Goal: Task Accomplishment & Management: Use online tool/utility

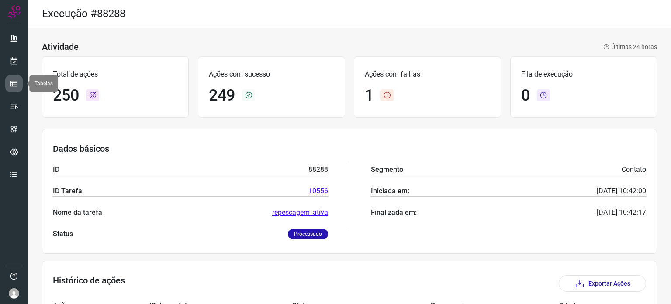
click at [14, 89] on link at bounding box center [13, 83] width 17 height 17
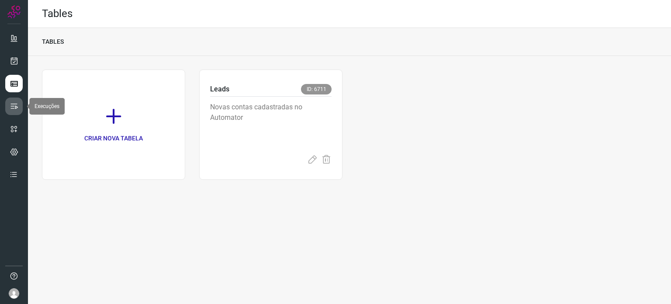
click at [16, 109] on icon at bounding box center [14, 106] width 9 height 9
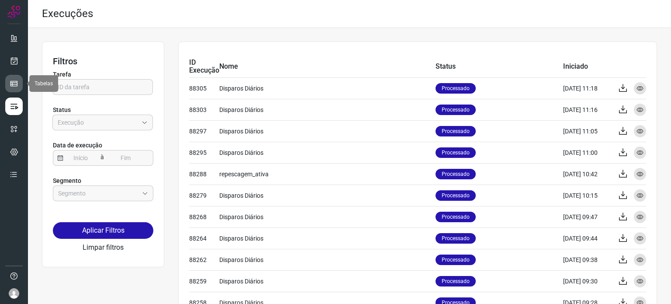
click at [19, 82] on link at bounding box center [13, 83] width 17 height 17
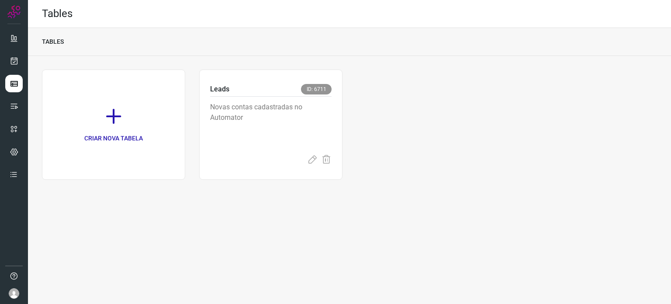
click at [19, 48] on ul at bounding box center [13, 108] width 17 height 159
click at [18, 60] on link at bounding box center [13, 60] width 17 height 17
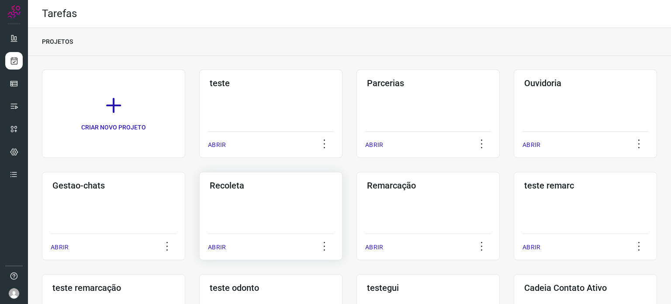
scroll to position [131, 0]
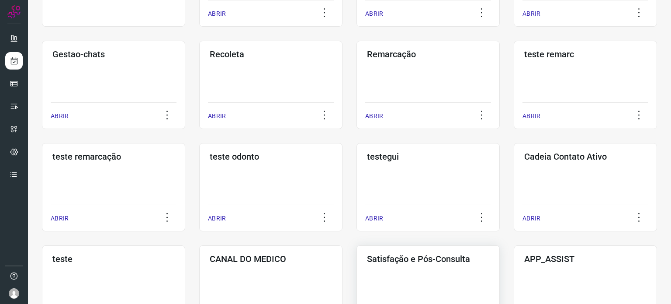
click at [419, 266] on div "Satisfação e Pós-Consulta ABRIR" at bounding box center [427, 289] width 143 height 88
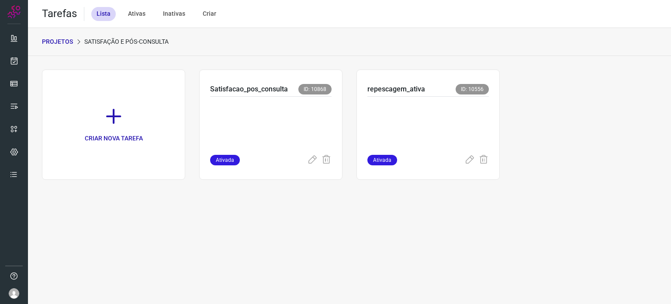
click at [408, 111] on p at bounding box center [427, 124] width 121 height 44
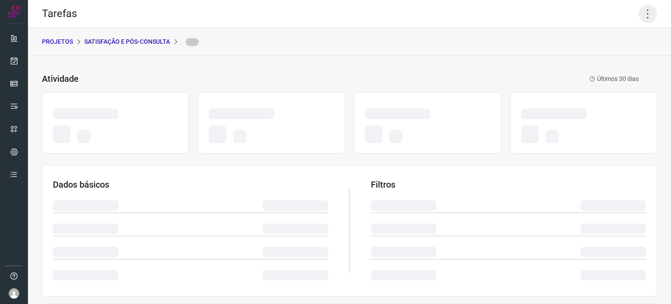
click at [639, 17] on icon at bounding box center [648, 14] width 18 height 18
click at [642, 16] on icon at bounding box center [648, 14] width 18 height 18
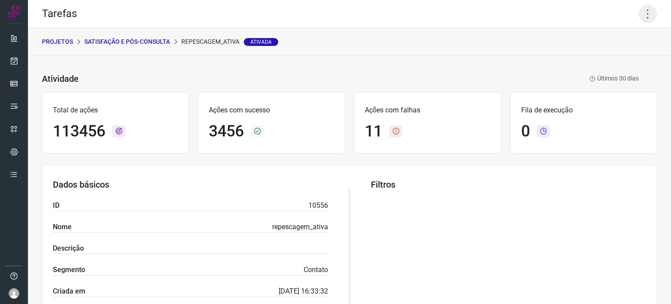
click at [639, 14] on icon at bounding box center [648, 14] width 18 height 18
click at [588, 59] on li "Executar" at bounding box center [609, 57] width 79 height 14
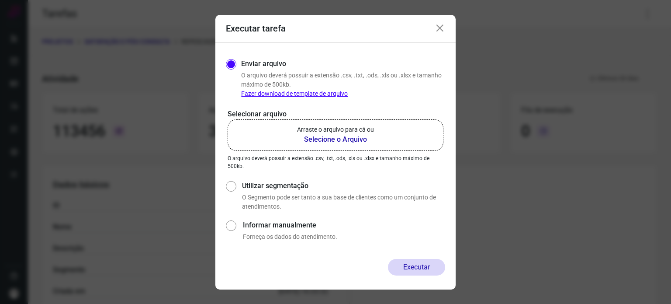
click at [360, 133] on p "Arraste o arquivo para cá ou" at bounding box center [335, 129] width 77 height 9
click at [0, 0] on input "Arraste o arquivo para cá ou Selecione o Arquivo" at bounding box center [0, 0] width 0 height 0
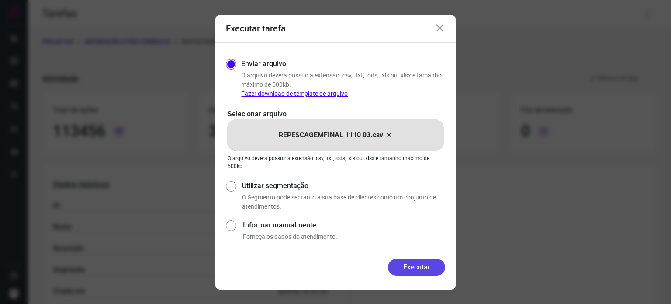
click at [421, 269] on button "Executar" at bounding box center [416, 267] width 57 height 17
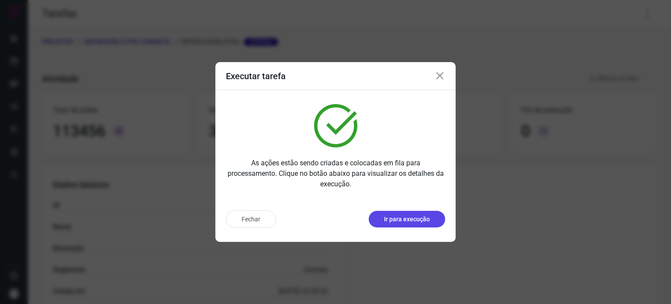
click at [399, 211] on button "Ir para execução" at bounding box center [407, 219] width 76 height 17
